Goal: Use online tool/utility: Use online tool/utility

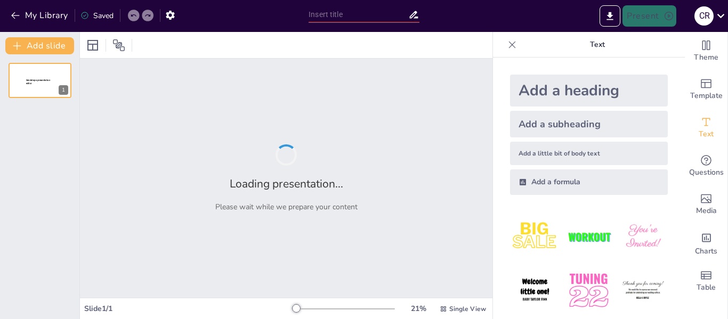
type input "Evolución de la Inteligencia Artificial: Hitos Clave"
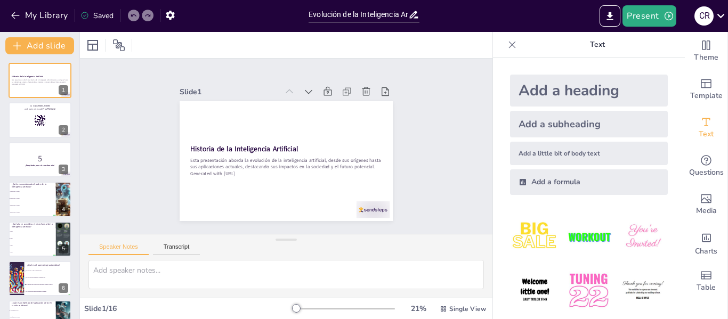
checkbox input "true"
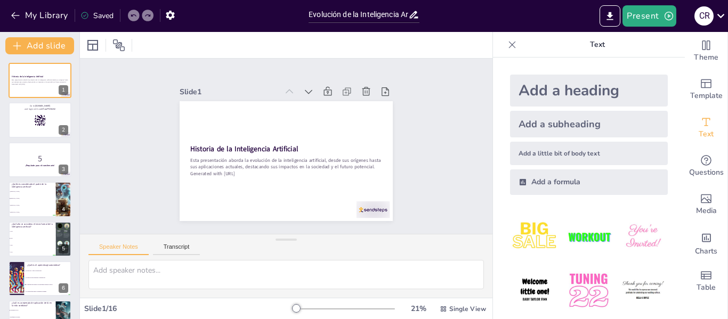
checkbox input "true"
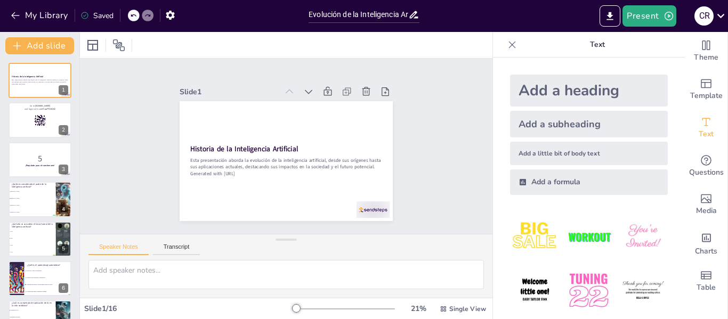
checkbox input "true"
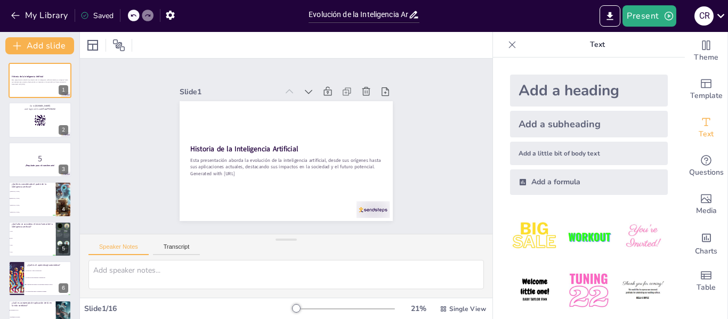
checkbox input "true"
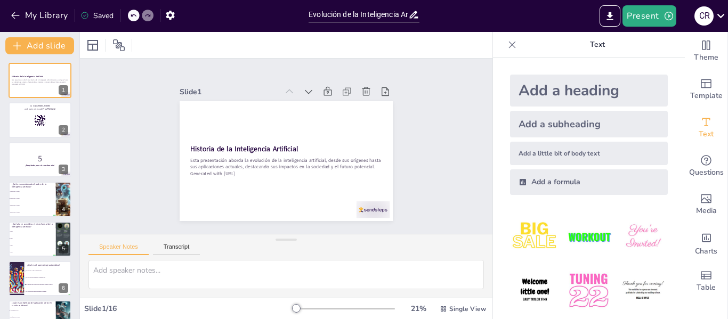
checkbox input "true"
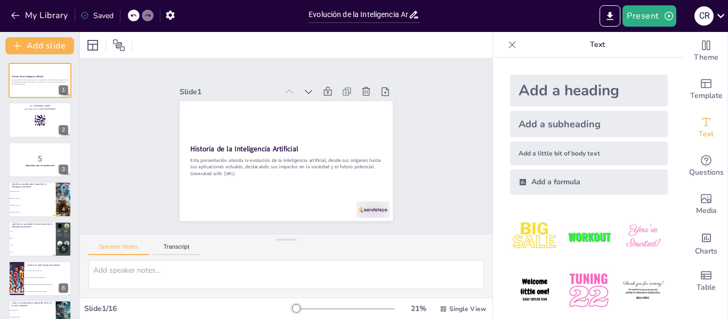
checkbox input "true"
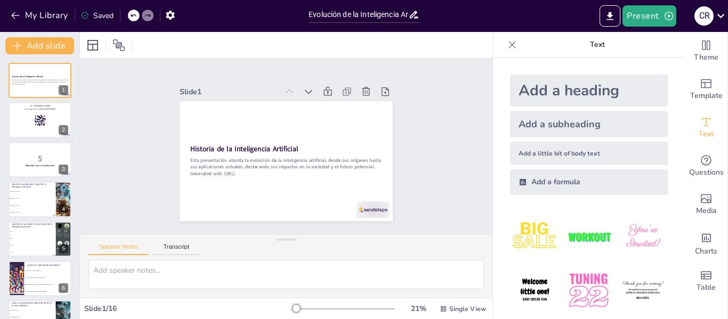
checkbox input "true"
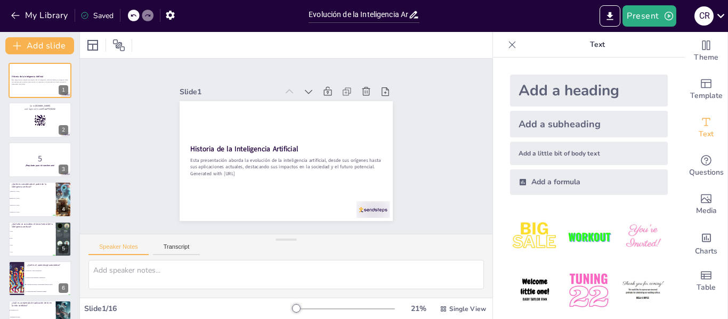
checkbox input "true"
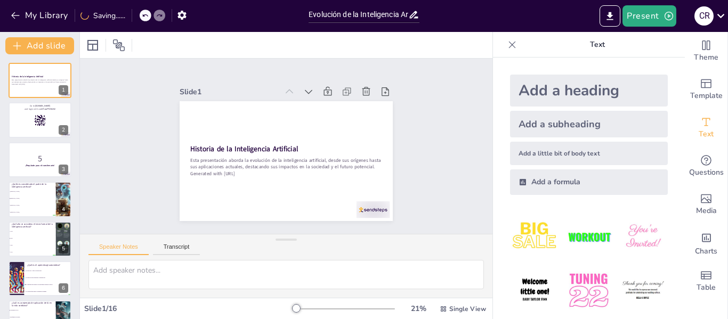
checkbox input "true"
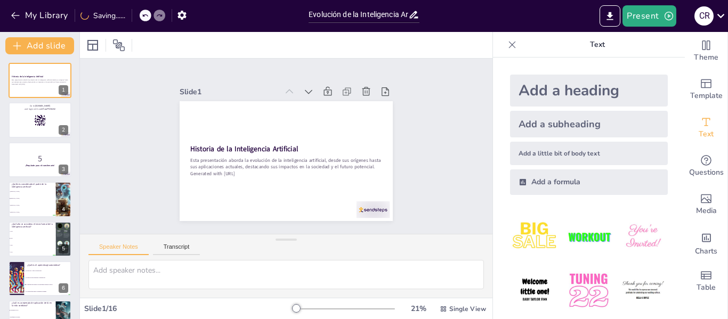
checkbox input "true"
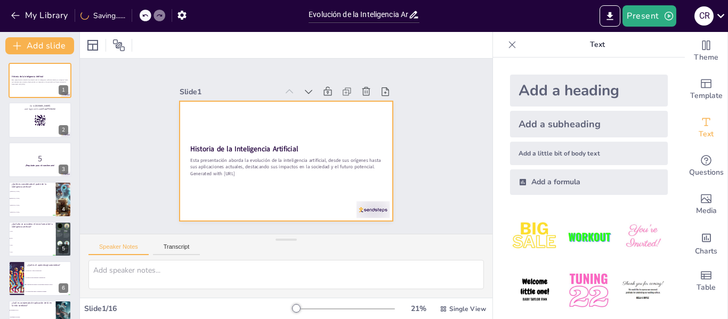
checkbox input "true"
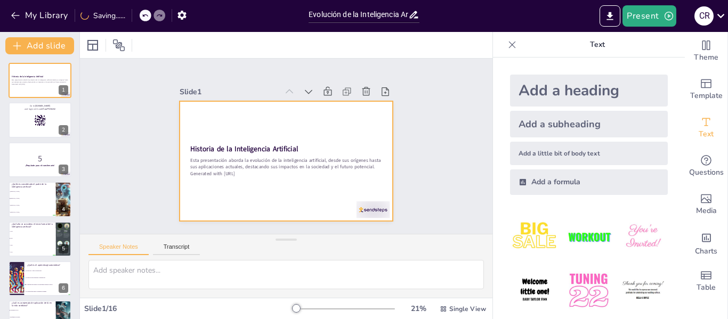
checkbox input "true"
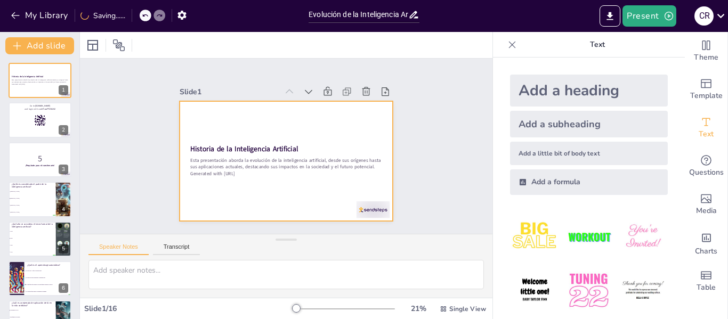
checkbox input "true"
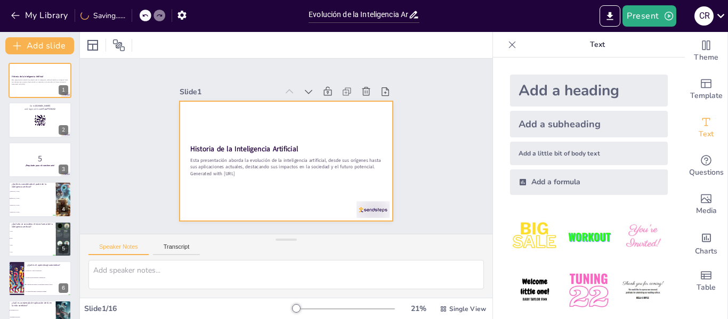
checkbox input "true"
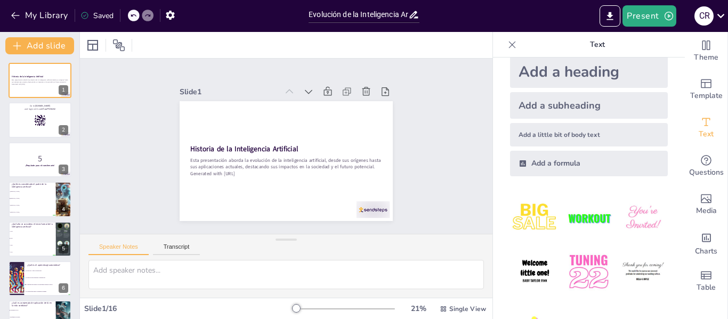
checkbox input "true"
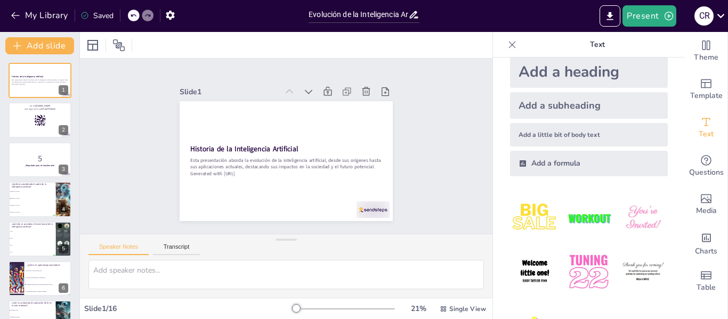
checkbox input "true"
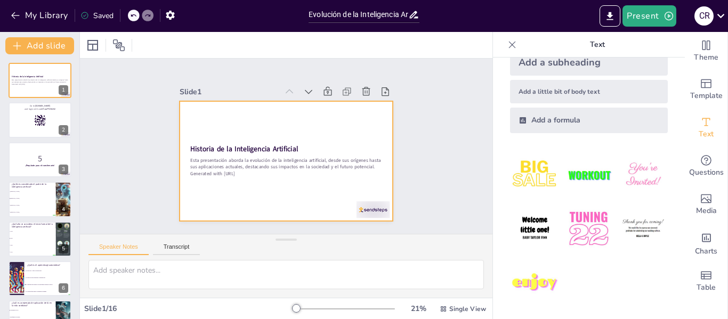
checkbox input "true"
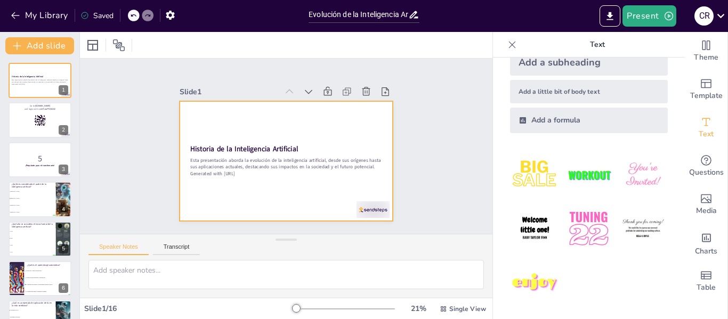
checkbox input "true"
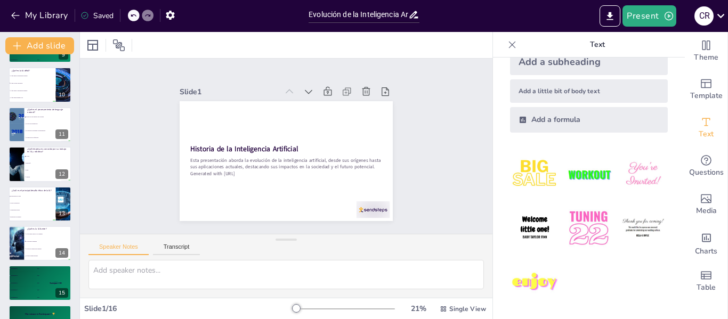
scroll to position [382, 0]
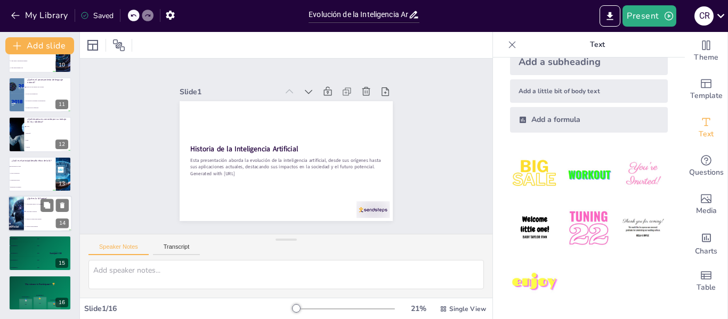
checkbox input "true"
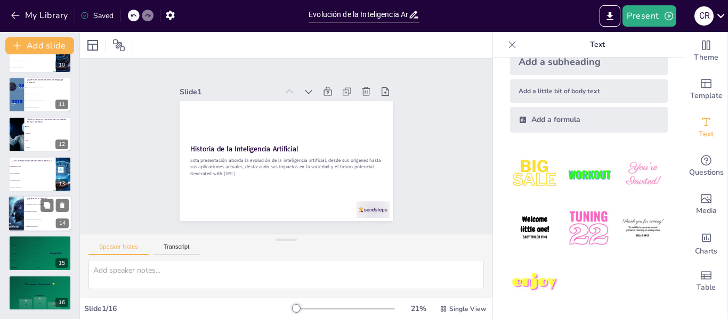
checkbox input "true"
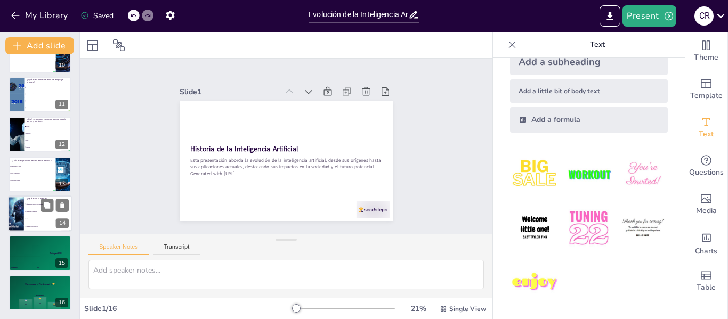
checkbox input "true"
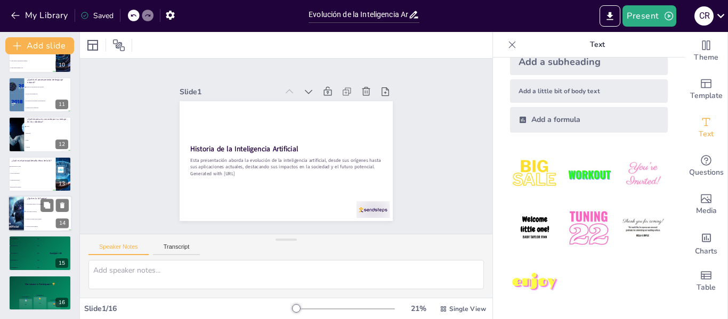
checkbox input "true"
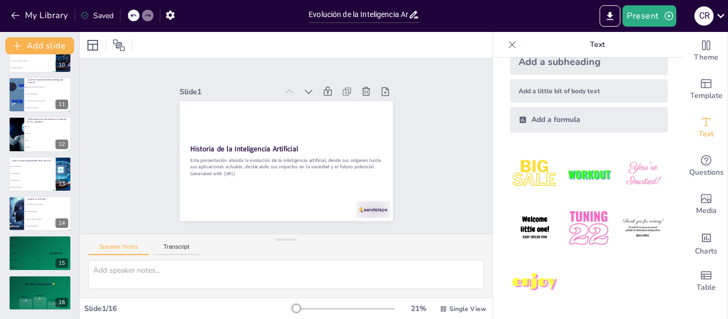
checkbox input "true"
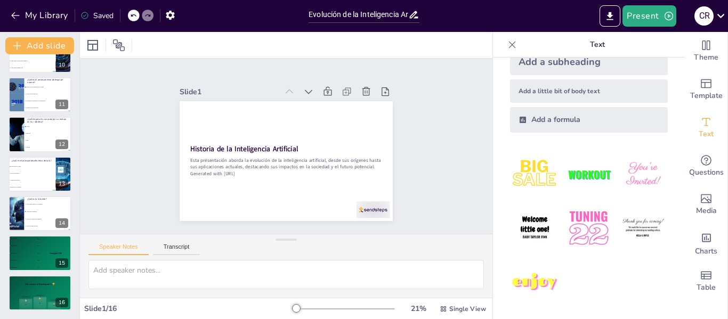
checkbox input "true"
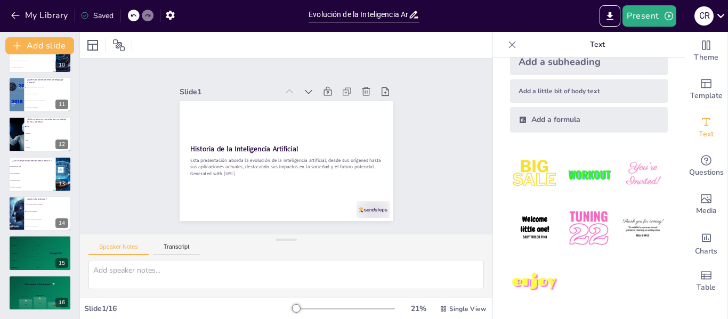
checkbox input "true"
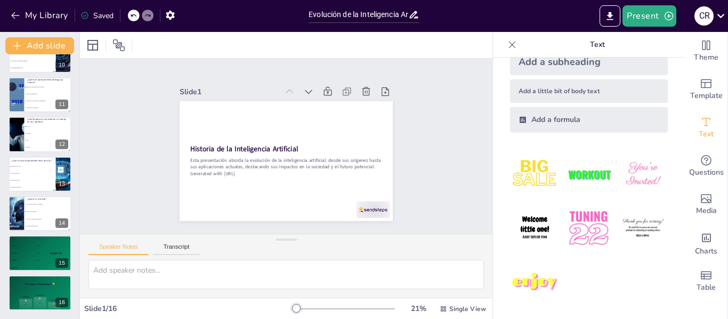
checkbox input "true"
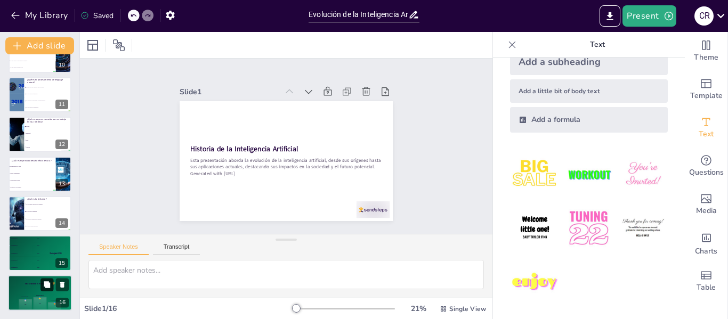
checkbox input "true"
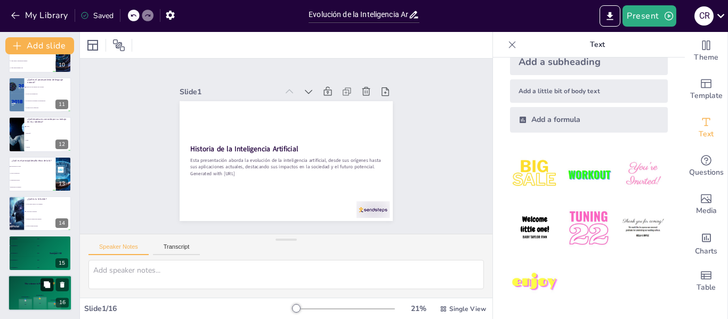
checkbox input "true"
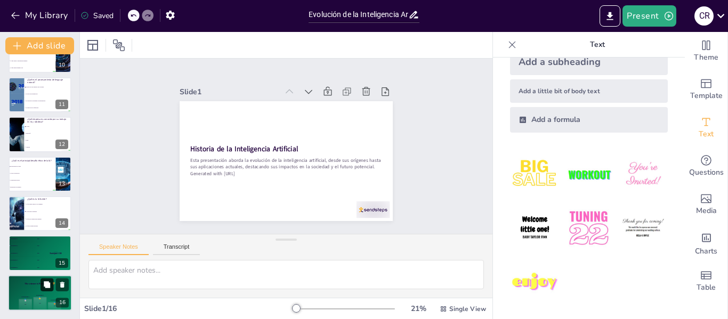
checkbox input "true"
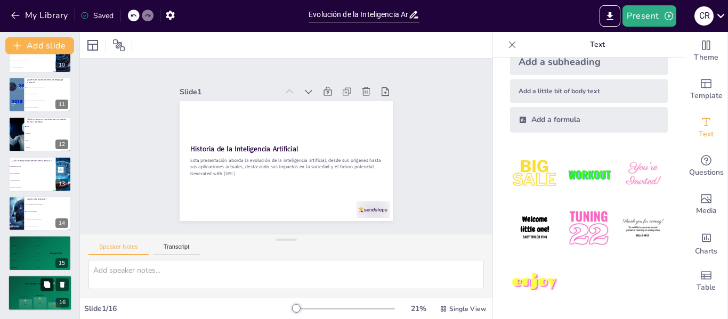
checkbox input "true"
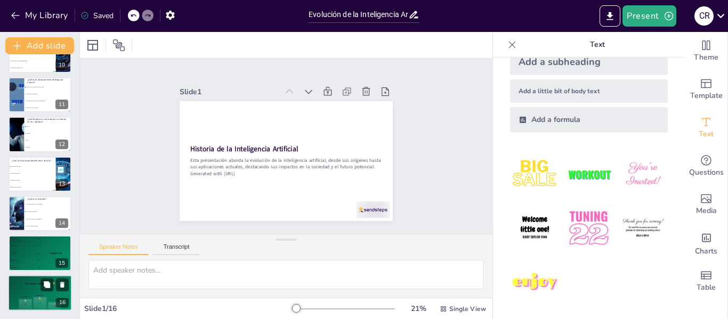
checkbox input "true"
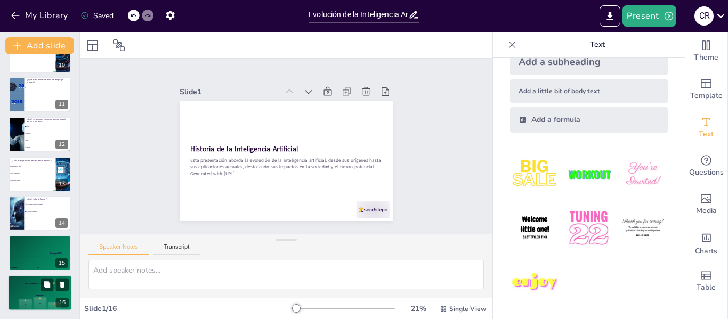
checkbox input "true"
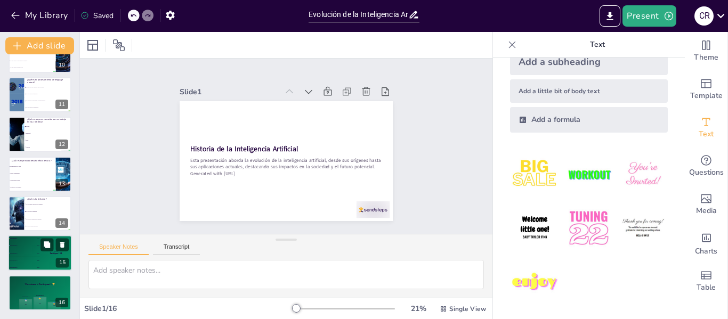
checkbox input "true"
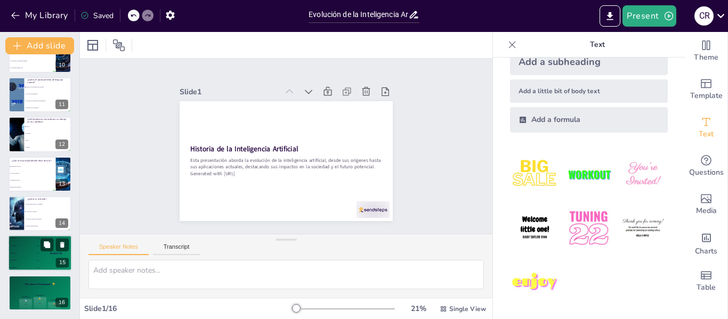
checkbox input "true"
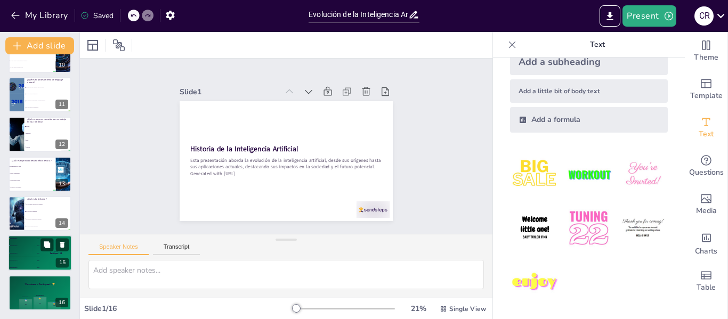
checkbox input "true"
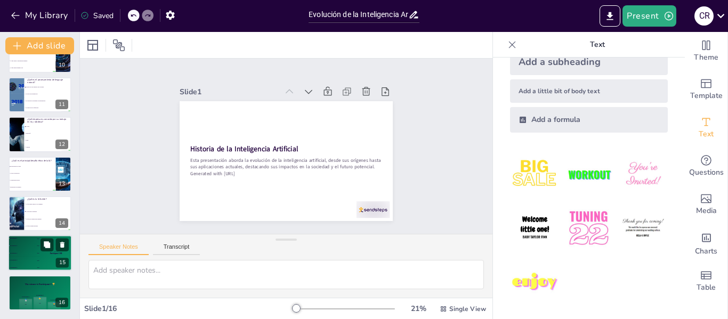
checkbox input "true"
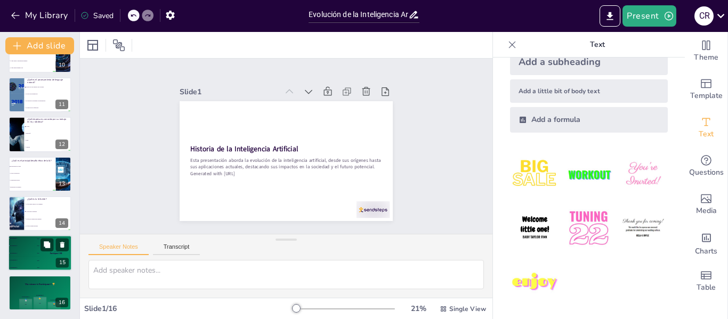
checkbox input "true"
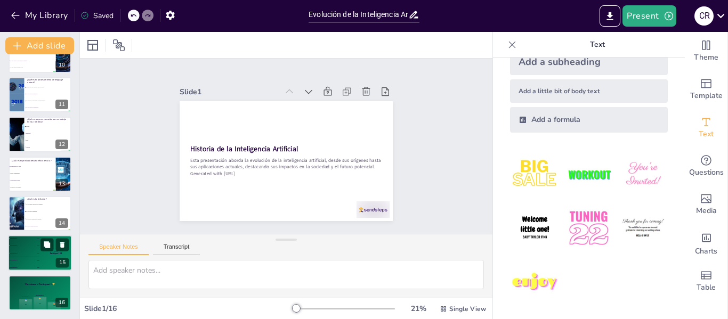
checkbox input "true"
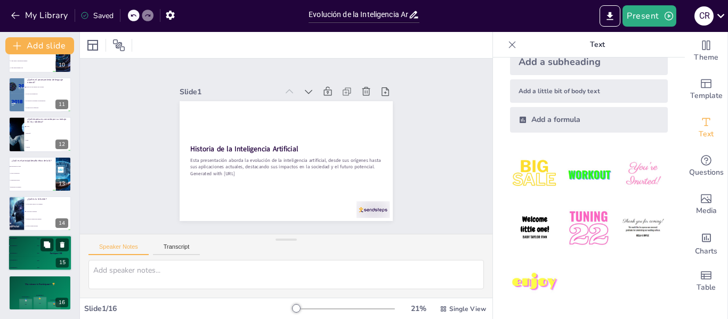
checkbox input "true"
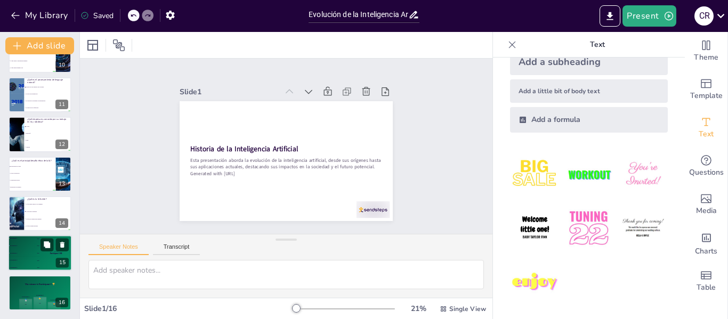
checkbox input "true"
click at [21, 248] on div "🥈 Participant 2 400" at bounding box center [24, 246] width 32 height 7
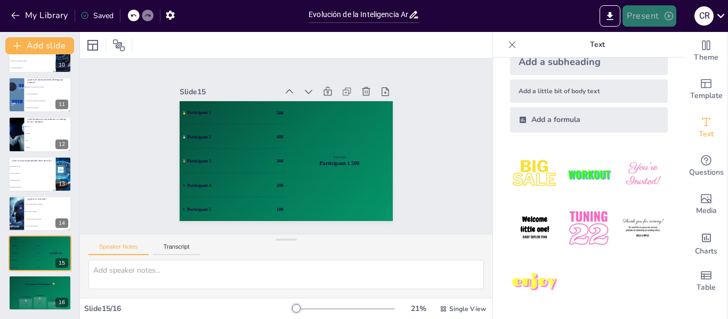
click at [648, 14] on button "Present" at bounding box center [649, 15] width 53 height 21
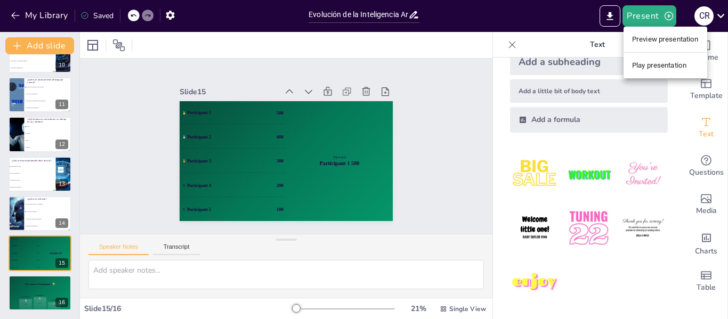
drag, startPoint x: 655, startPoint y: 39, endPoint x: 654, endPoint y: 46, distance: 6.6
click at [654, 46] on li "Preview presentation" at bounding box center [666, 39] width 84 height 17
